Goal: Entertainment & Leisure: Consume media (video, audio)

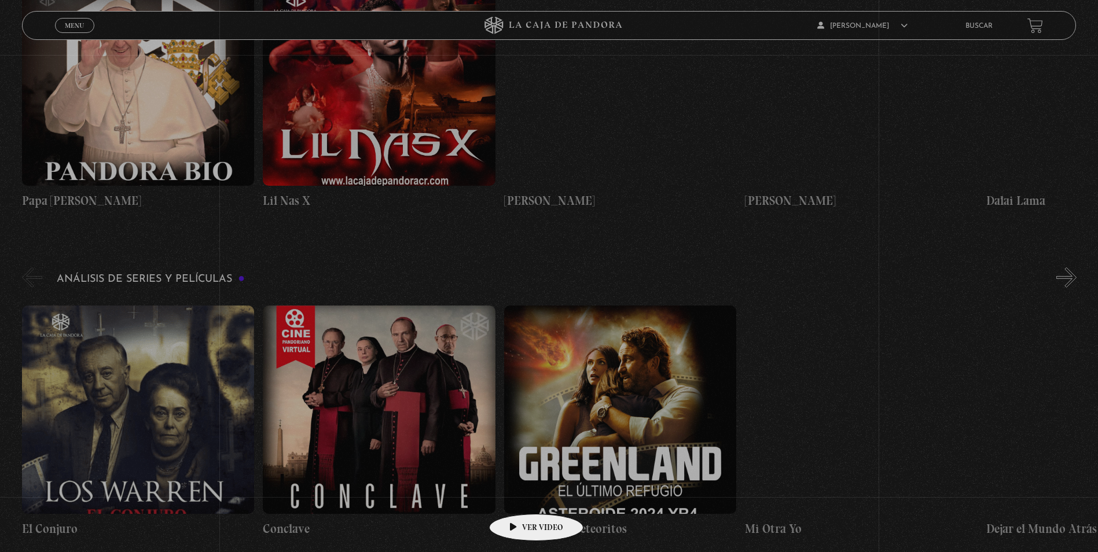
scroll to position [1909, 0]
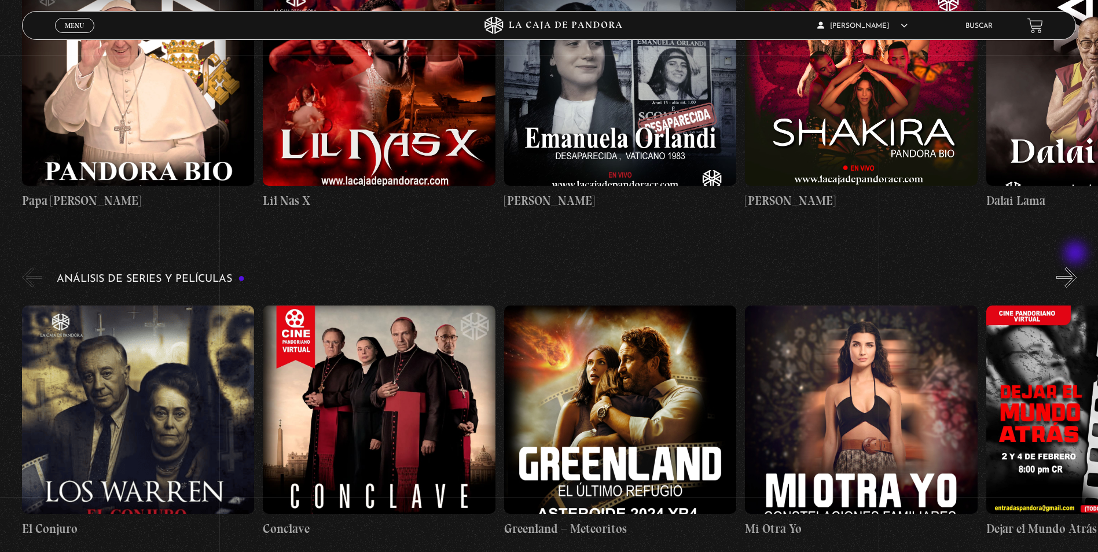
click at [1076, 267] on button "»" at bounding box center [1066, 277] width 20 height 20
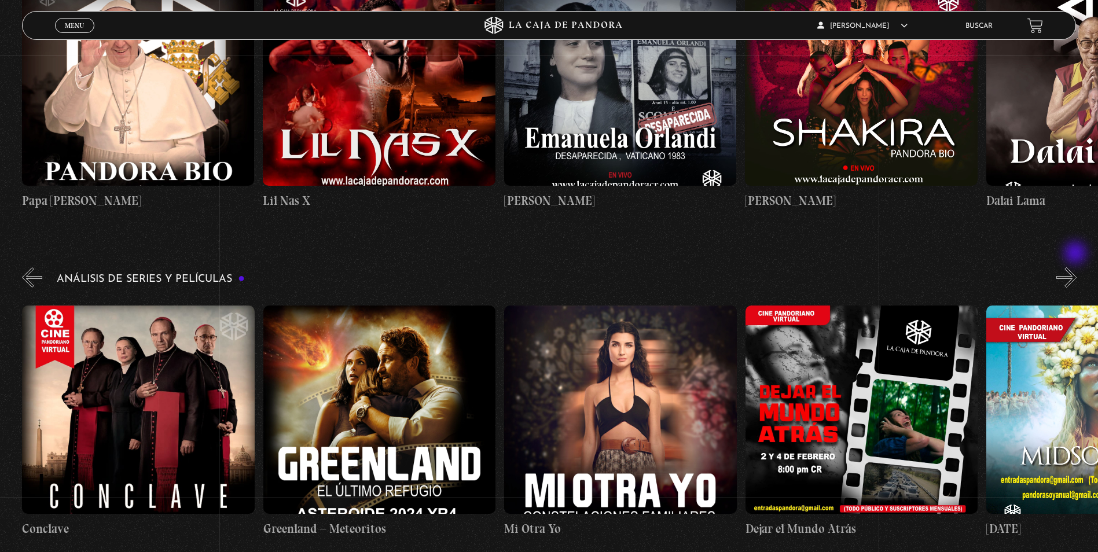
click at [1076, 267] on button "»" at bounding box center [1066, 277] width 20 height 20
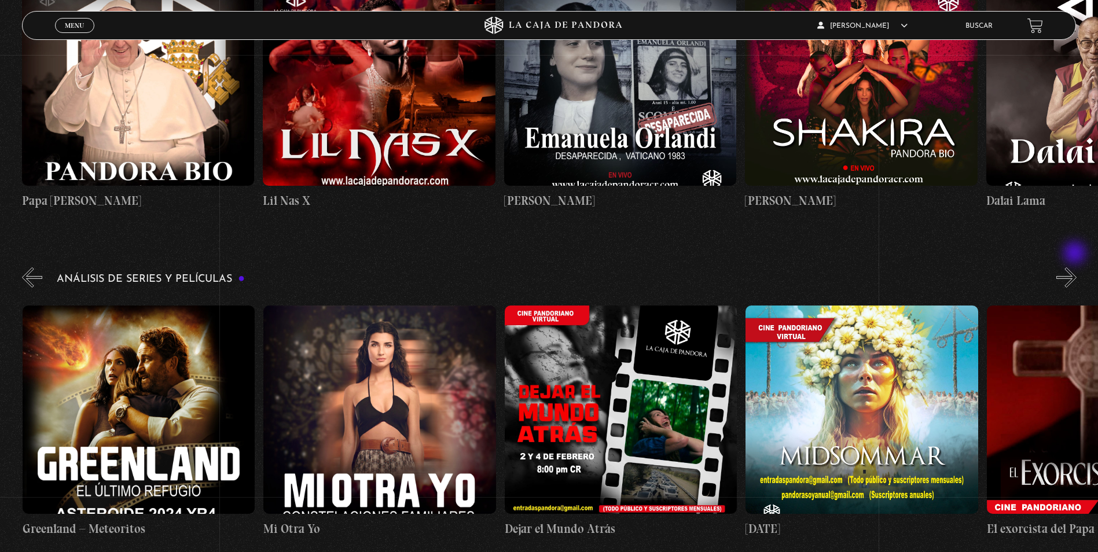
click at [1076, 267] on button "»" at bounding box center [1066, 277] width 20 height 20
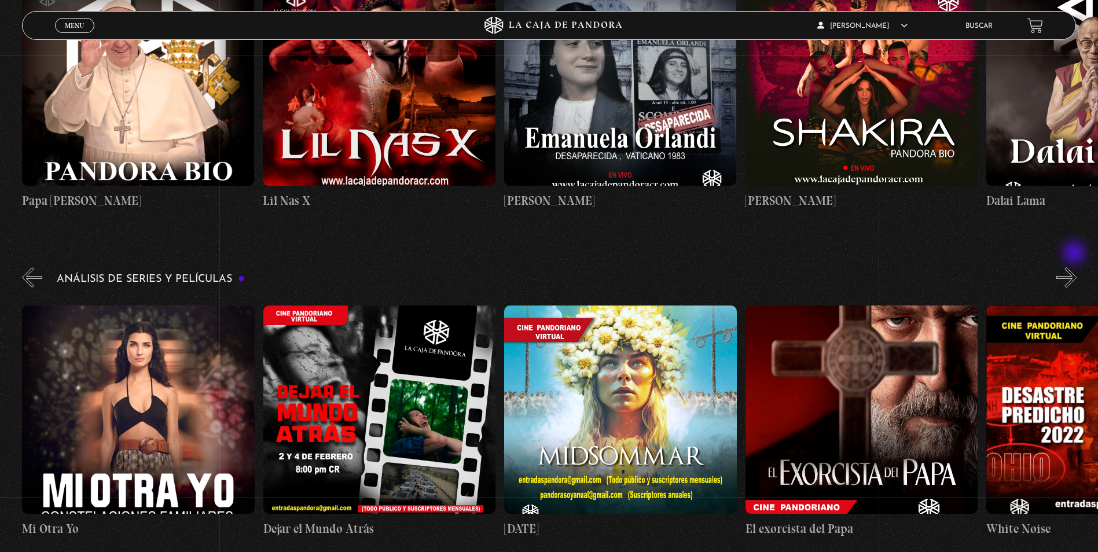
click at [1075, 267] on button "»" at bounding box center [1066, 277] width 20 height 20
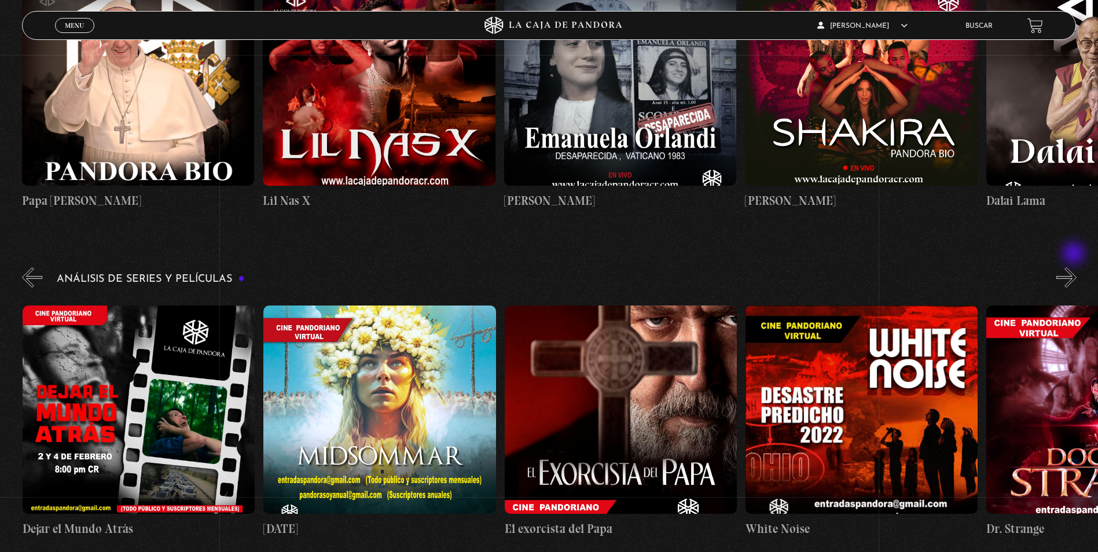
click at [1074, 267] on button "»" at bounding box center [1066, 277] width 20 height 20
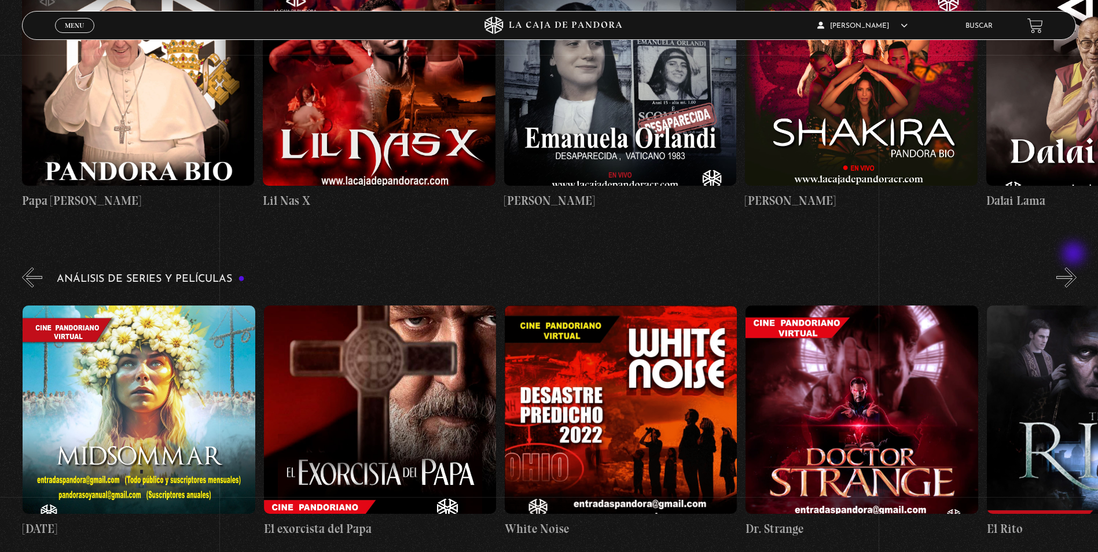
click at [1074, 267] on button "»" at bounding box center [1066, 277] width 20 height 20
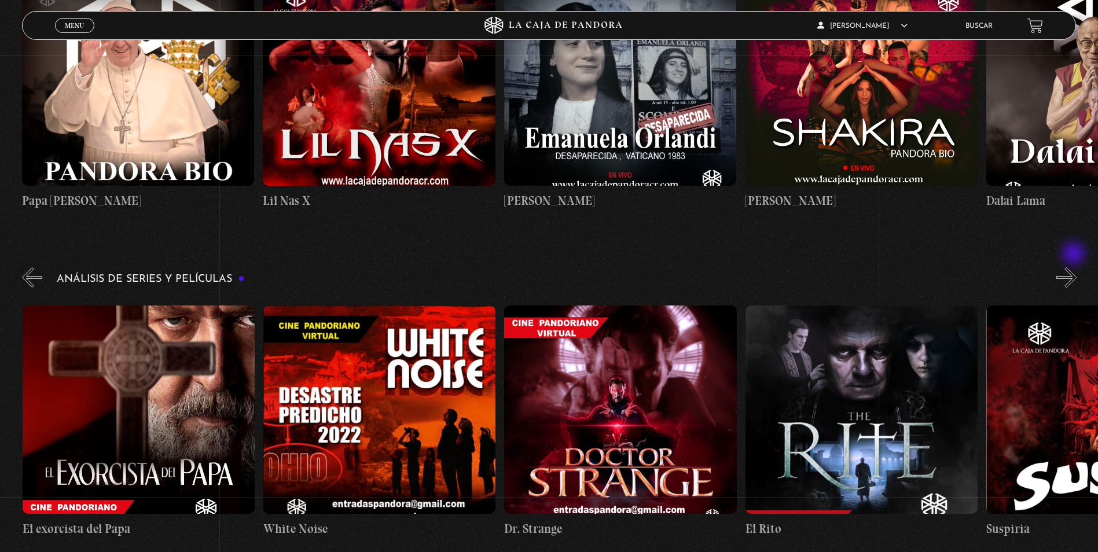
click at [1074, 267] on button "»" at bounding box center [1066, 277] width 20 height 20
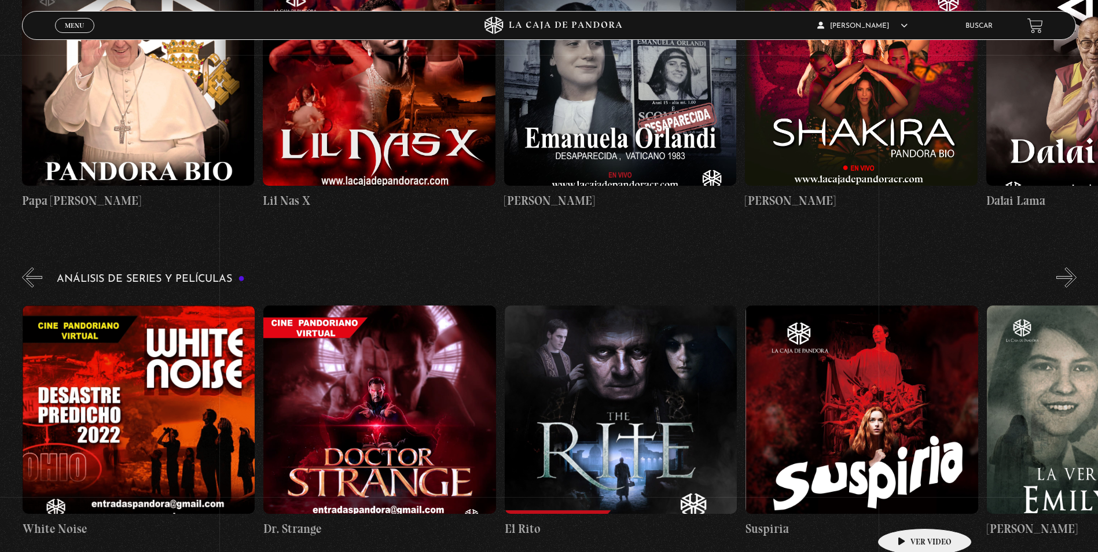
scroll to position [0, 1686]
click at [894, 434] on figure at bounding box center [861, 409] width 232 height 208
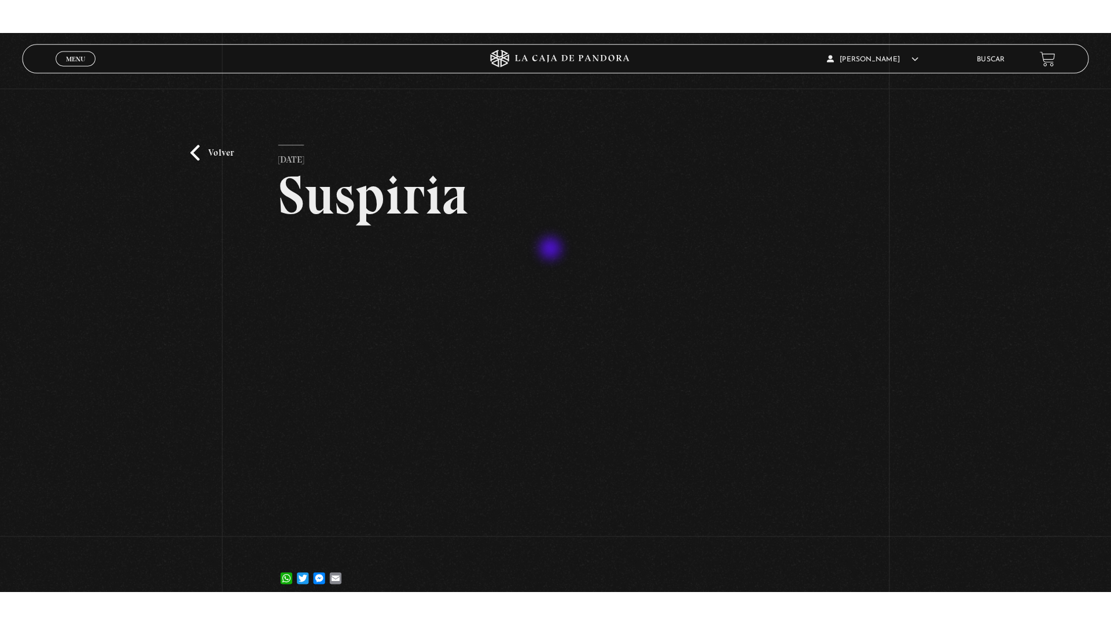
scroll to position [116, 0]
